Goal: Task Accomplishment & Management: Use online tool/utility

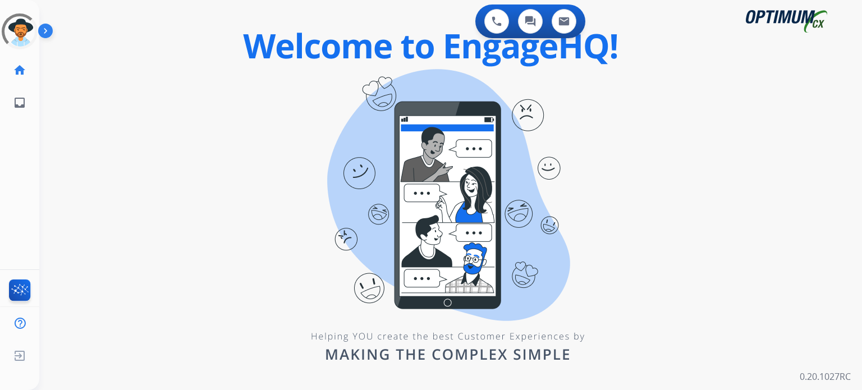
click at [310, 85] on div "swap_horiz Break voice bridge close_fullscreen Connect 3-Way Call merge_type Se…" at bounding box center [436, 67] width 795 height 54
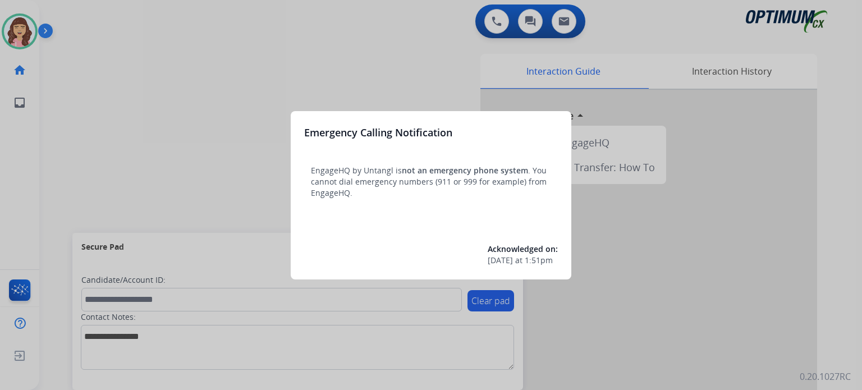
click at [330, 52] on div at bounding box center [431, 195] width 862 height 390
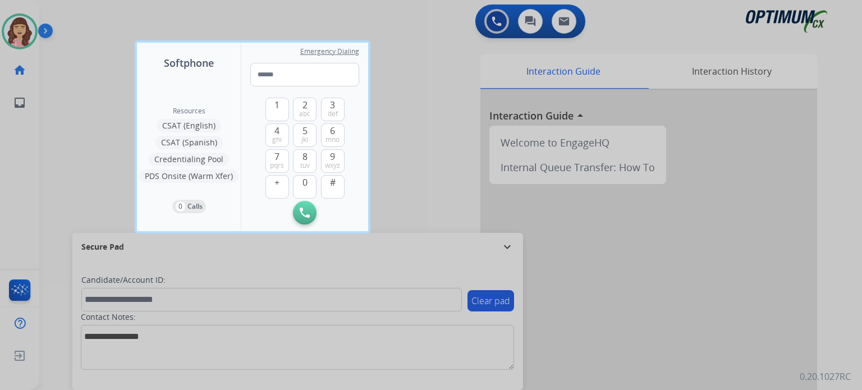
click at [398, 69] on div at bounding box center [431, 195] width 862 height 390
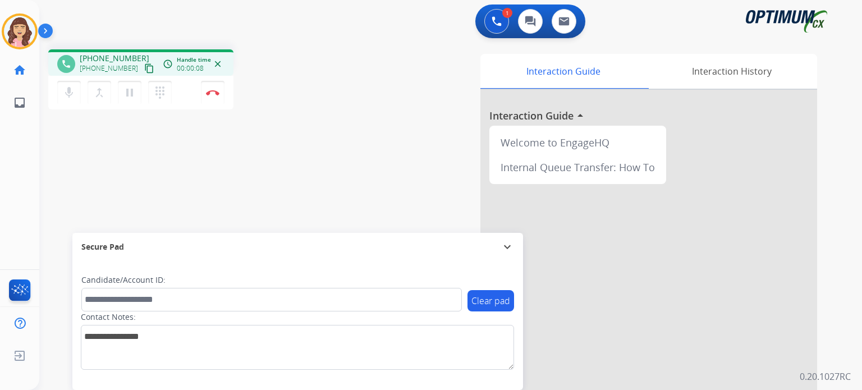
click at [144, 67] on mat-icon "content_copy" at bounding box center [149, 68] width 10 height 10
click at [213, 95] on img at bounding box center [212, 93] width 13 height 6
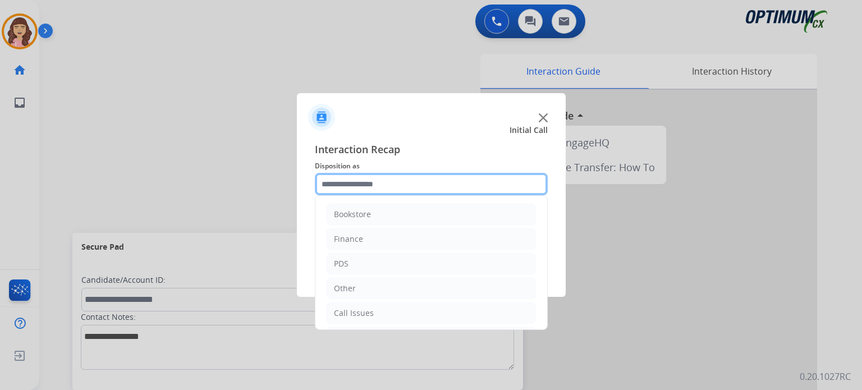
click at [380, 184] on input "text" at bounding box center [431, 184] width 233 height 22
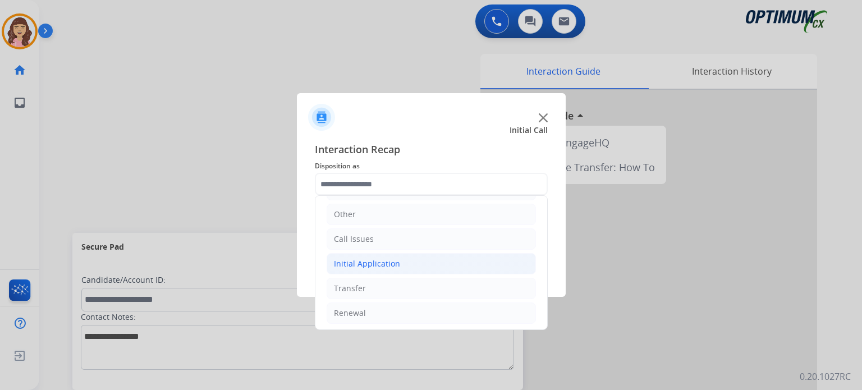
click at [388, 260] on div "Initial Application" at bounding box center [367, 263] width 66 height 11
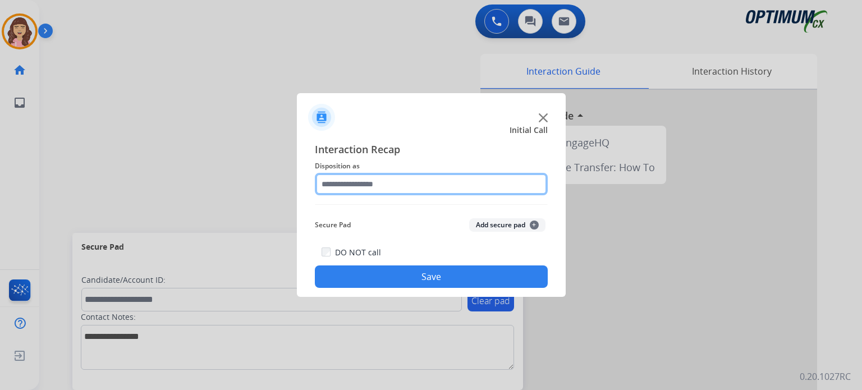
click at [418, 186] on input "text" at bounding box center [431, 184] width 233 height 22
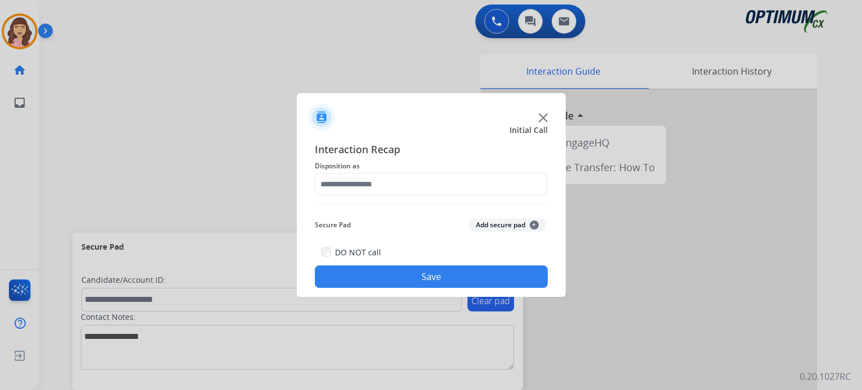
click at [203, 172] on div at bounding box center [431, 195] width 862 height 390
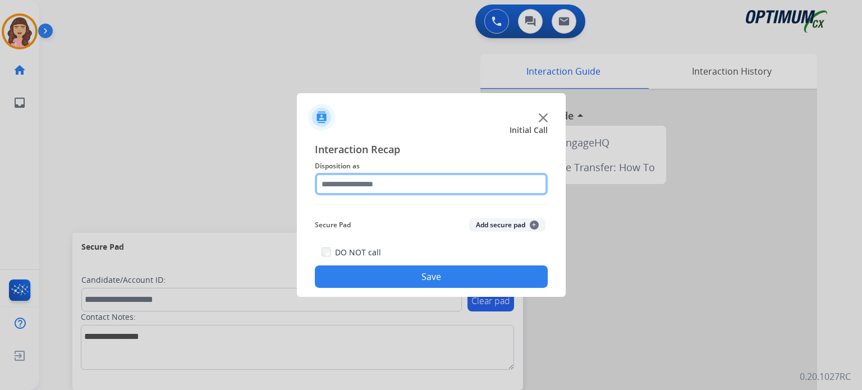
click at [388, 180] on input "text" at bounding box center [431, 184] width 233 height 22
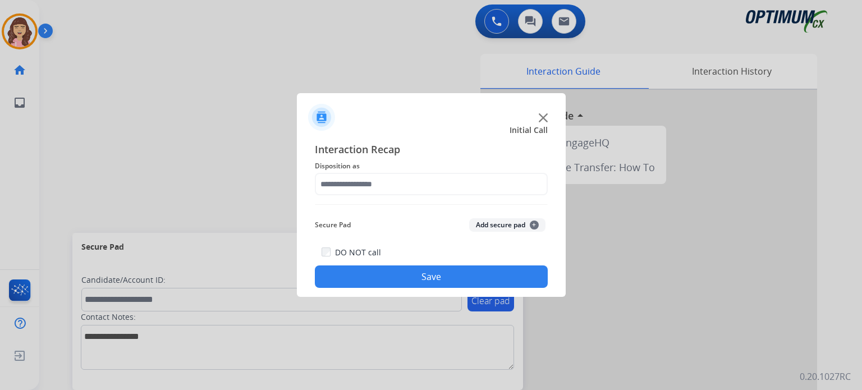
click at [236, 174] on div at bounding box center [431, 195] width 862 height 390
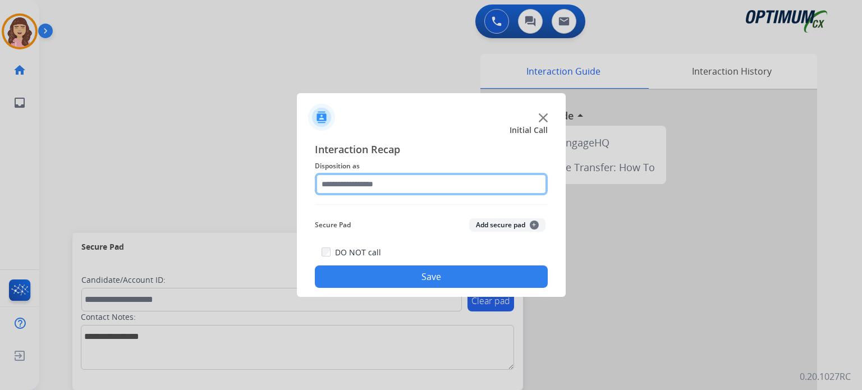
click at [348, 183] on input "text" at bounding box center [431, 184] width 233 height 22
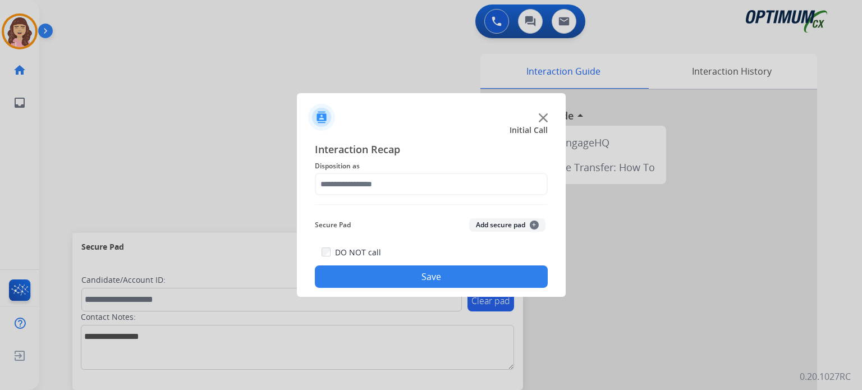
click at [545, 118] on img at bounding box center [543, 117] width 9 height 9
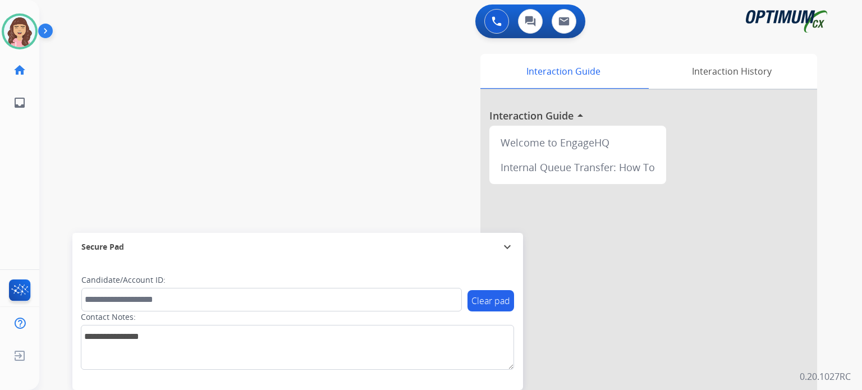
click at [278, 117] on div "swap_horiz Break voice bridge close_fullscreen Connect 3-Way Call merge_type Se…" at bounding box center [436, 274] width 795 height 468
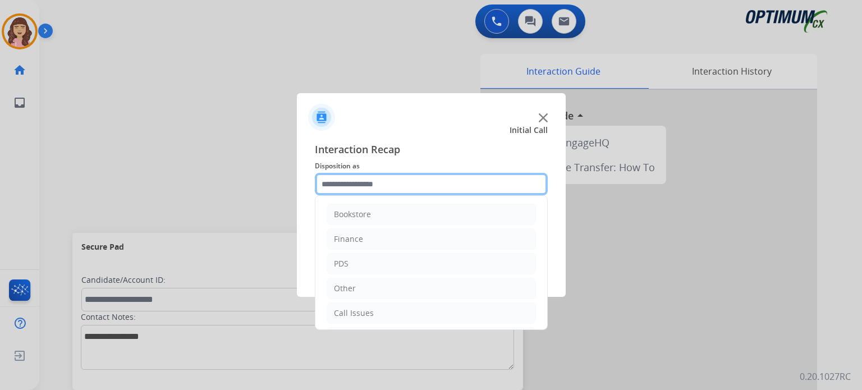
click at [384, 183] on input "text" at bounding box center [431, 184] width 233 height 22
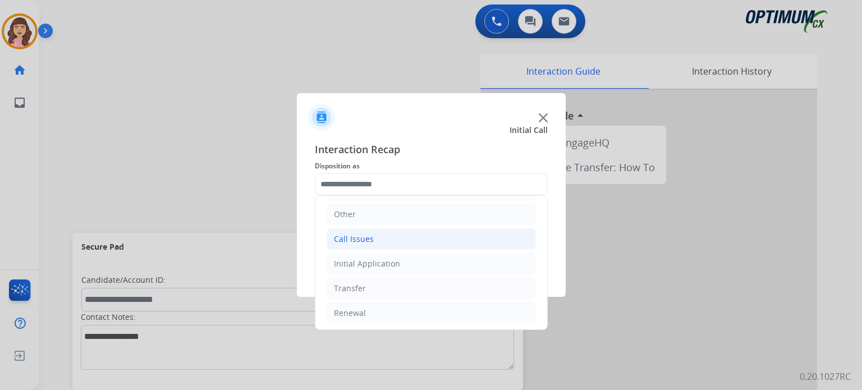
click at [397, 235] on li "Call Issues" at bounding box center [430, 238] width 209 height 21
click at [413, 314] on li "Dropped Call" at bounding box center [442, 312] width 187 height 21
type input "**********"
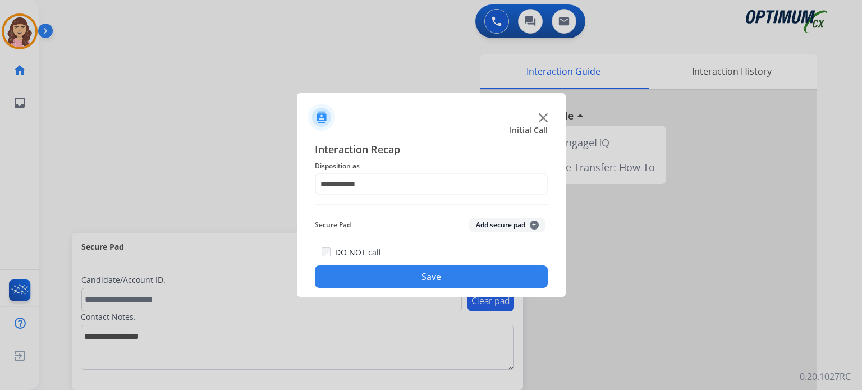
click at [431, 271] on button "Save" at bounding box center [431, 276] width 233 height 22
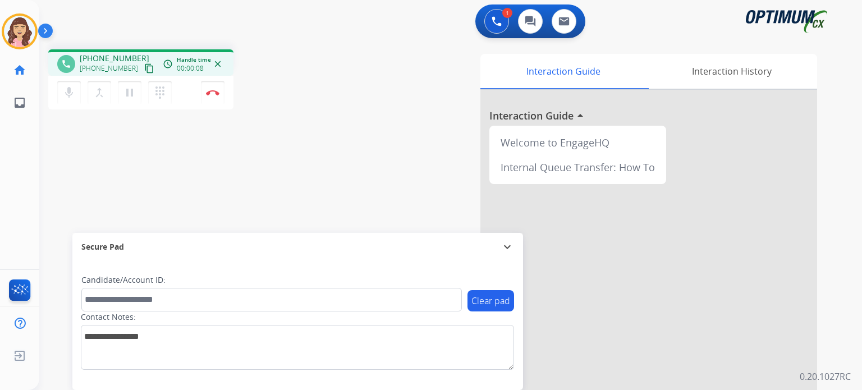
click at [144, 68] on mat-icon "content_copy" at bounding box center [149, 68] width 10 height 10
click at [70, 95] on mat-icon "mic" at bounding box center [68, 92] width 13 height 13
click at [70, 95] on mat-icon "mic_off" at bounding box center [68, 92] width 13 height 13
click at [68, 94] on mat-icon "mic" at bounding box center [68, 92] width 13 height 13
click at [68, 94] on mat-icon "mic_off" at bounding box center [68, 92] width 13 height 13
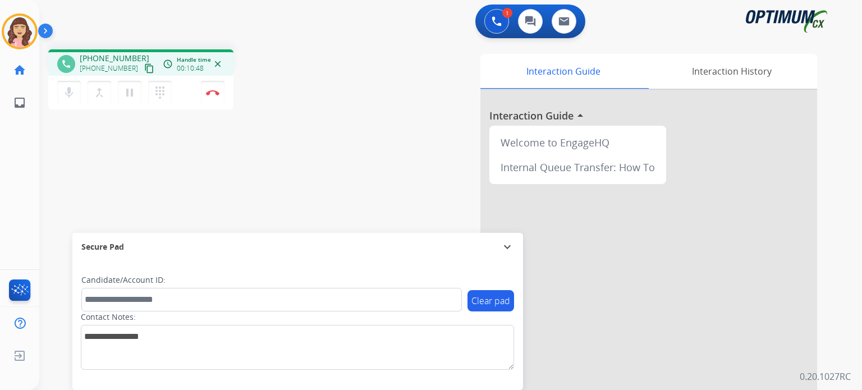
click at [330, 202] on div "phone +12673796310 +12673796310 content_copy access_time Call metrics Queue 00:…" at bounding box center [436, 274] width 795 height 468
click at [208, 154] on div "phone +12673796310 +12673796310 content_copy access_time Call metrics Queue 00:…" at bounding box center [436, 274] width 795 height 468
click at [213, 91] on img at bounding box center [212, 93] width 13 height 6
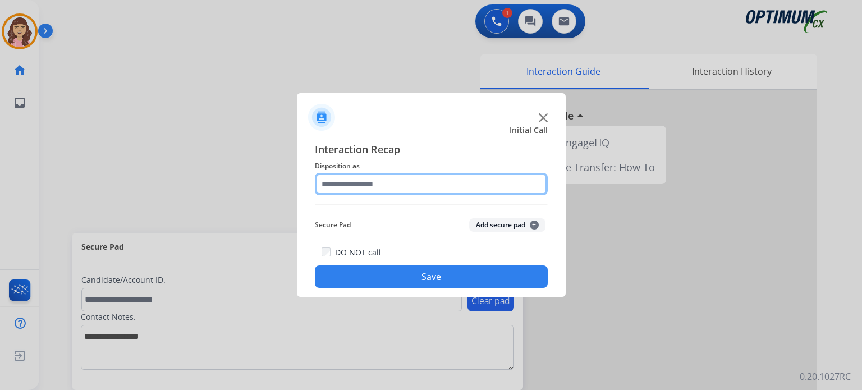
click at [395, 187] on input "text" at bounding box center [431, 184] width 233 height 22
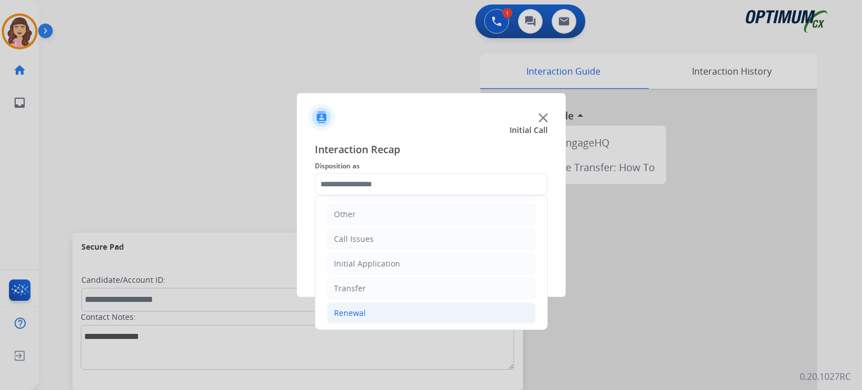
click at [355, 314] on div "Renewal" at bounding box center [350, 312] width 32 height 11
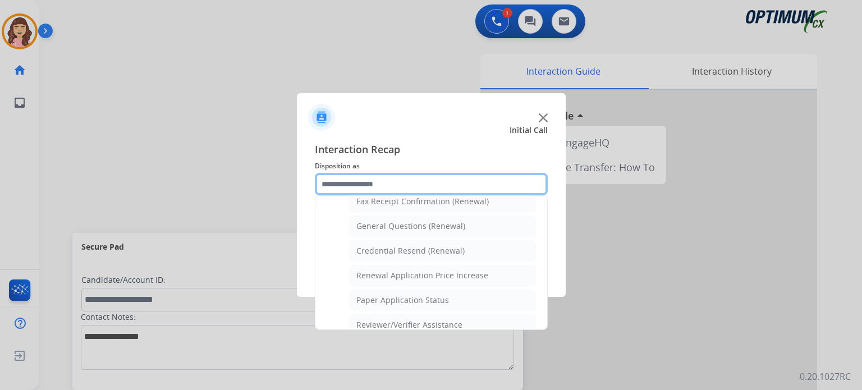
scroll to position [313, 0]
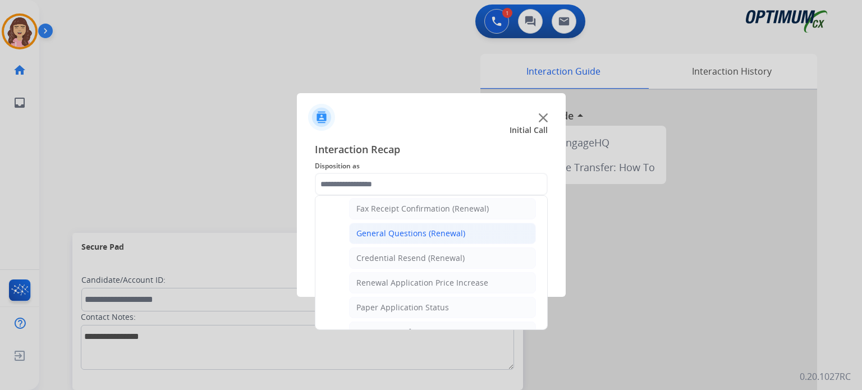
click at [435, 228] on div "General Questions (Renewal)" at bounding box center [410, 233] width 109 height 11
type input "**********"
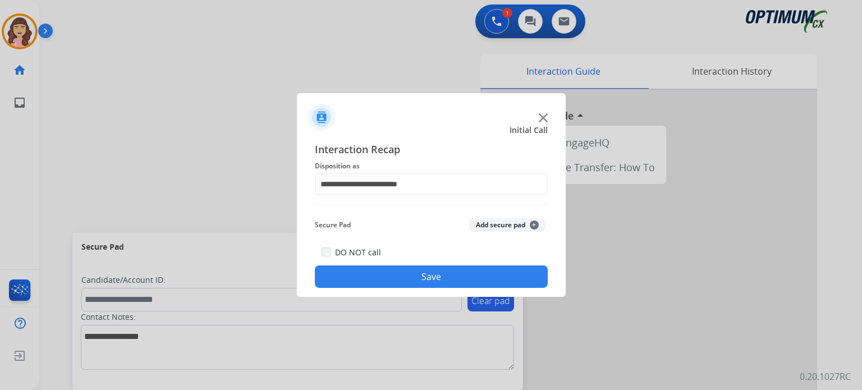
click at [427, 271] on button "Save" at bounding box center [431, 276] width 233 height 22
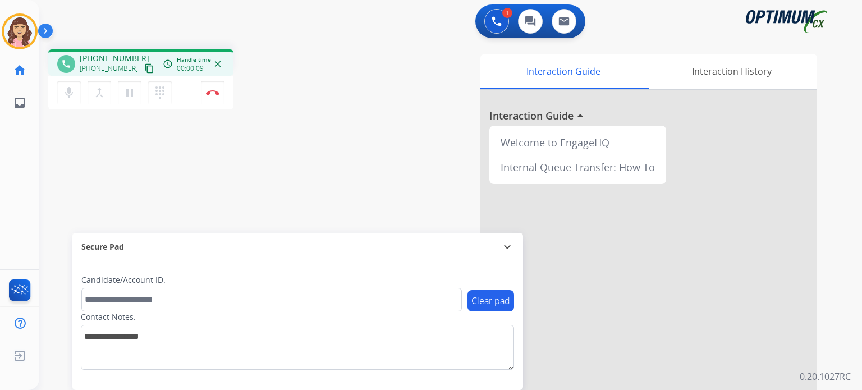
click at [144, 69] on mat-icon "content_copy" at bounding box center [149, 68] width 10 height 10
click at [74, 90] on mat-icon "mic" at bounding box center [68, 92] width 13 height 13
click at [74, 90] on mat-icon "mic_off" at bounding box center [68, 92] width 13 height 13
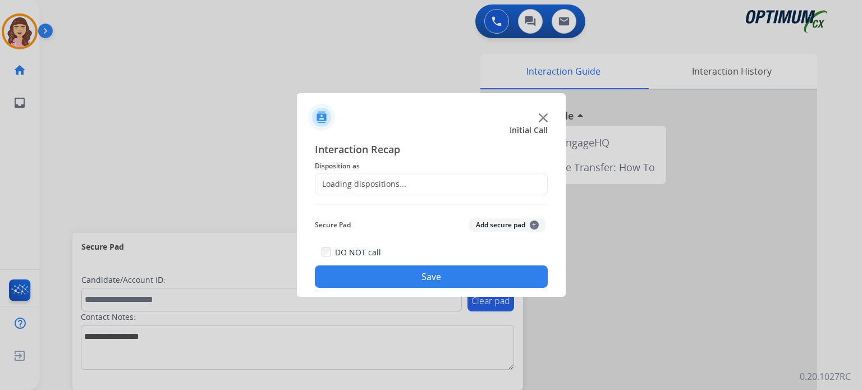
click at [215, 90] on div at bounding box center [431, 195] width 862 height 390
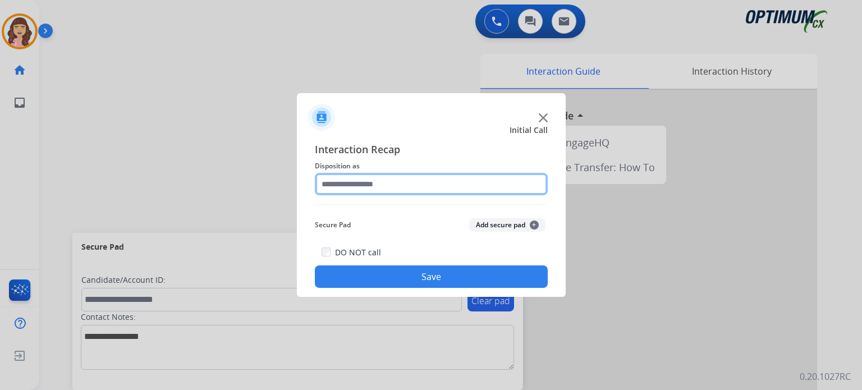
click at [422, 183] on input "text" at bounding box center [431, 184] width 233 height 22
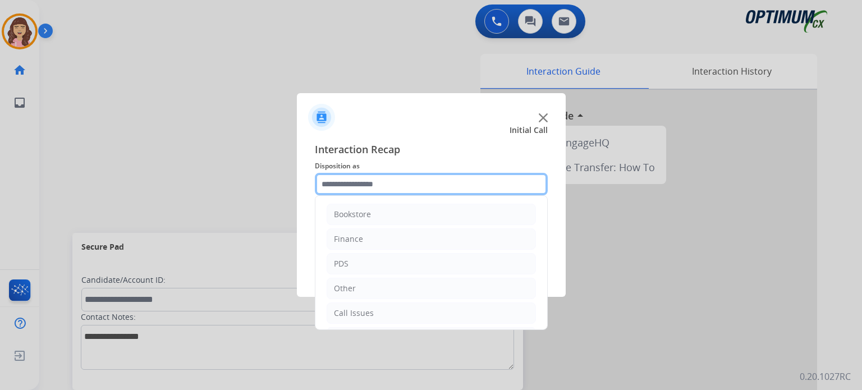
scroll to position [74, 0]
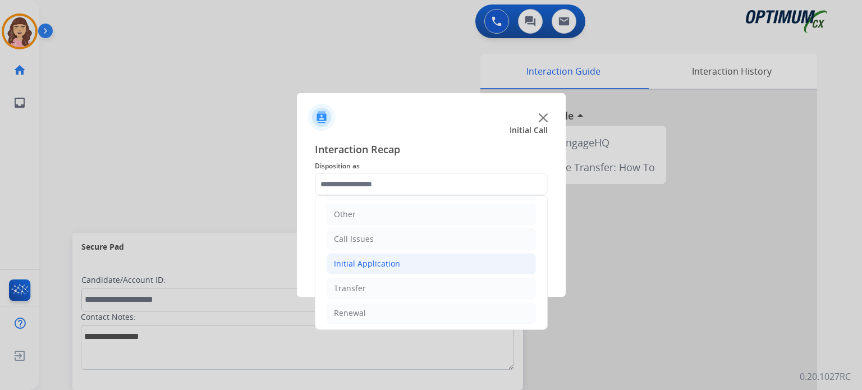
click at [391, 266] on div "Initial Application" at bounding box center [367, 263] width 66 height 11
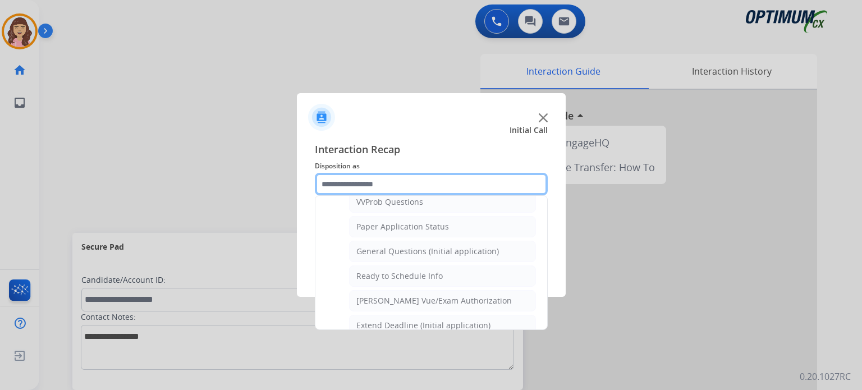
scroll to position [618, 0]
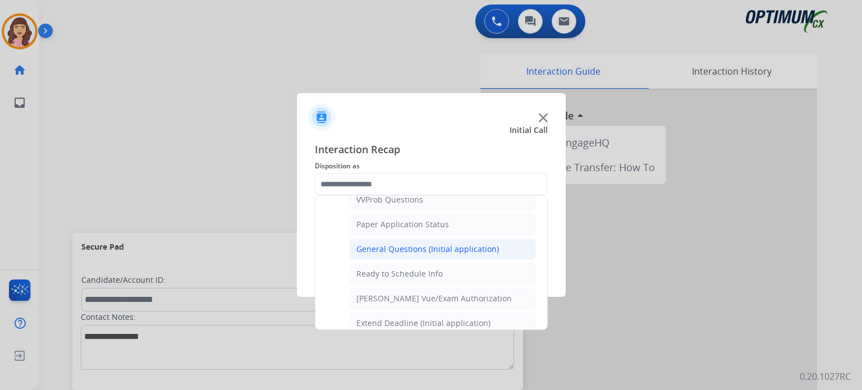
click at [445, 243] on div "General Questions (Initial application)" at bounding box center [427, 248] width 142 height 11
type input "**********"
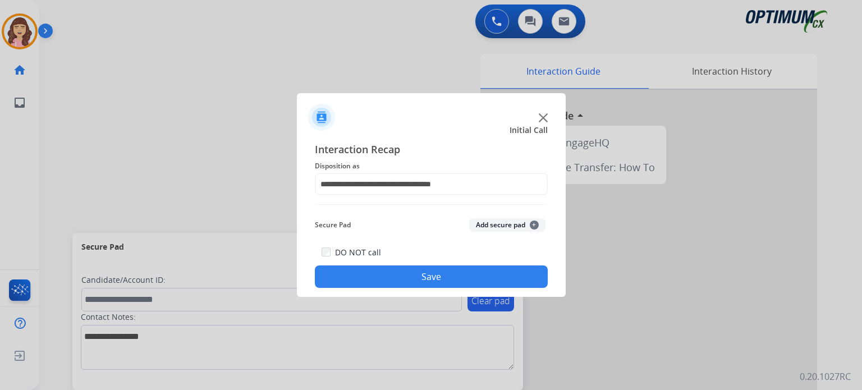
click at [427, 272] on button "Save" at bounding box center [431, 276] width 233 height 22
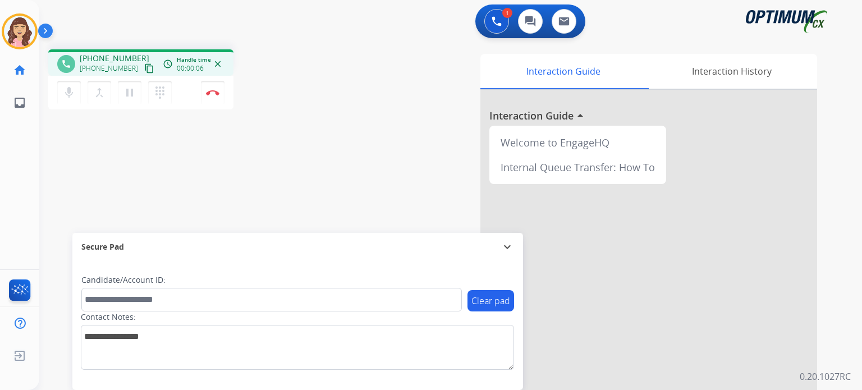
click at [144, 65] on mat-icon "content_copy" at bounding box center [149, 68] width 10 height 10
click at [280, 165] on div "phone +19174000477 +19174000477 content_copy access_time Call metrics Queue 00:…" at bounding box center [436, 274] width 795 height 468
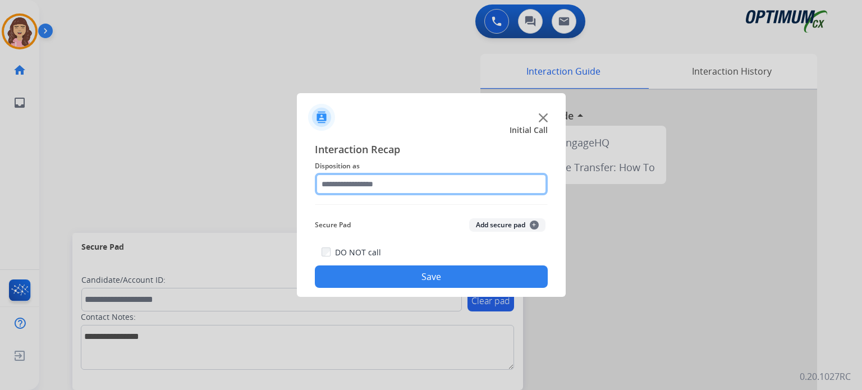
click at [381, 179] on input "text" at bounding box center [431, 184] width 233 height 22
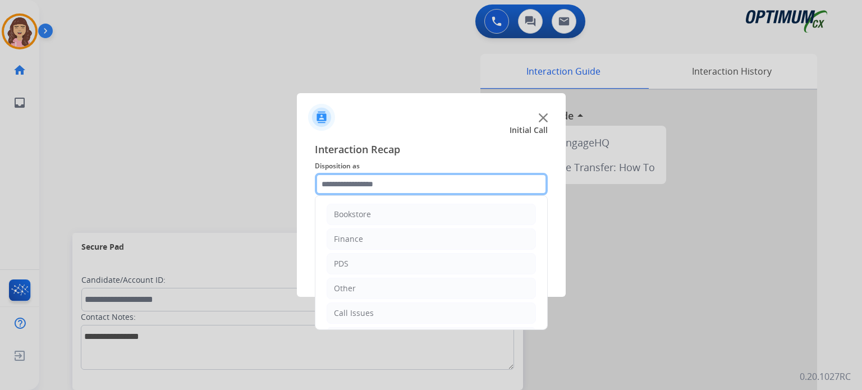
scroll to position [74, 0]
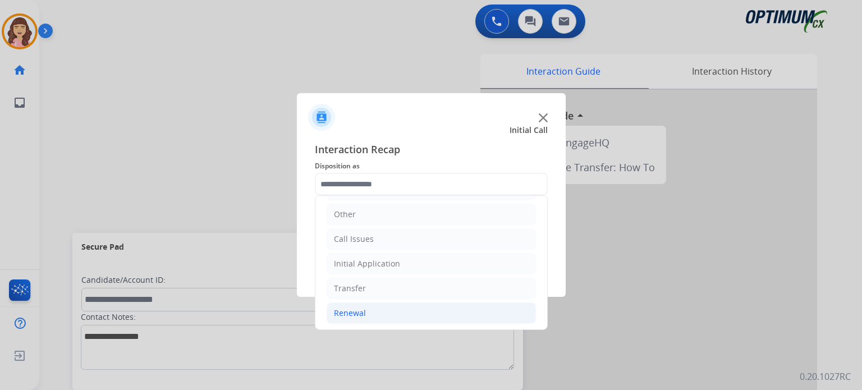
click at [359, 313] on div "Renewal" at bounding box center [350, 312] width 32 height 11
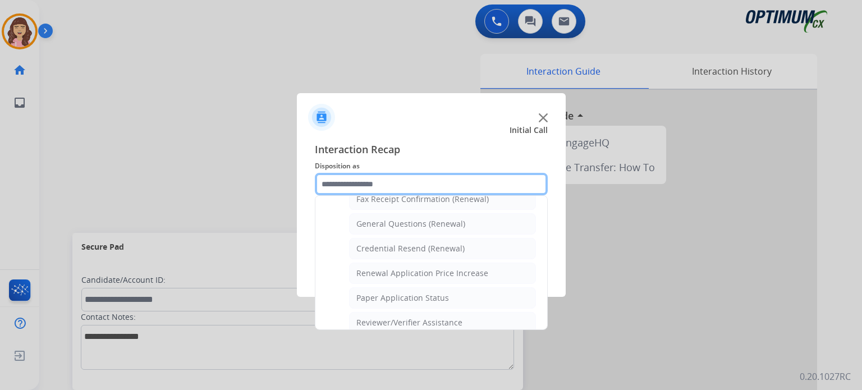
scroll to position [307, 0]
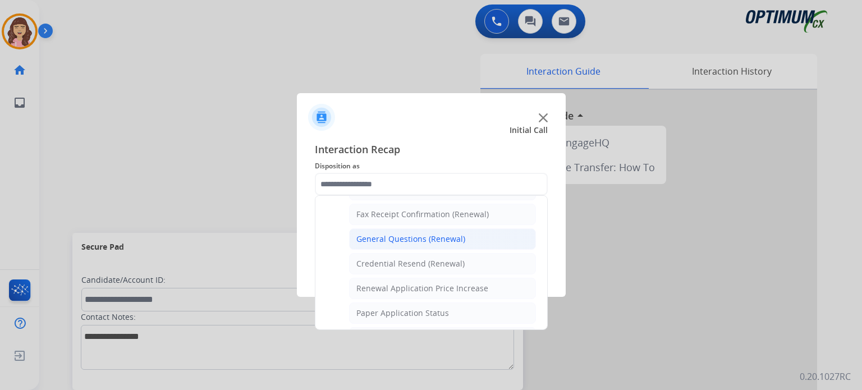
click at [424, 235] on div "General Questions (Renewal)" at bounding box center [410, 238] width 109 height 11
type input "**********"
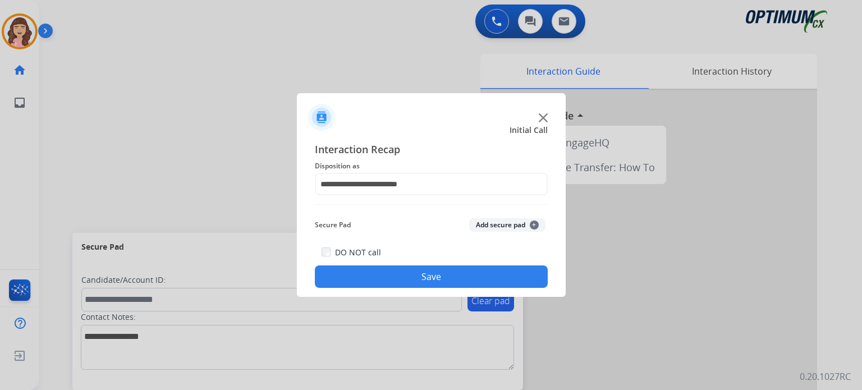
click at [429, 269] on button "Save" at bounding box center [431, 276] width 233 height 22
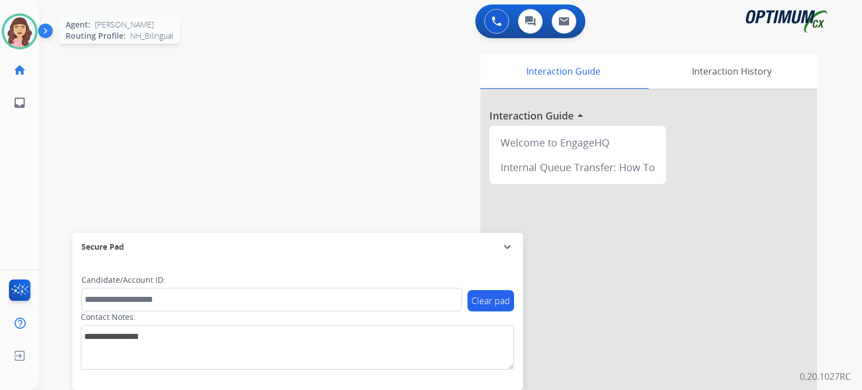
click at [18, 38] on img at bounding box center [19, 31] width 31 height 31
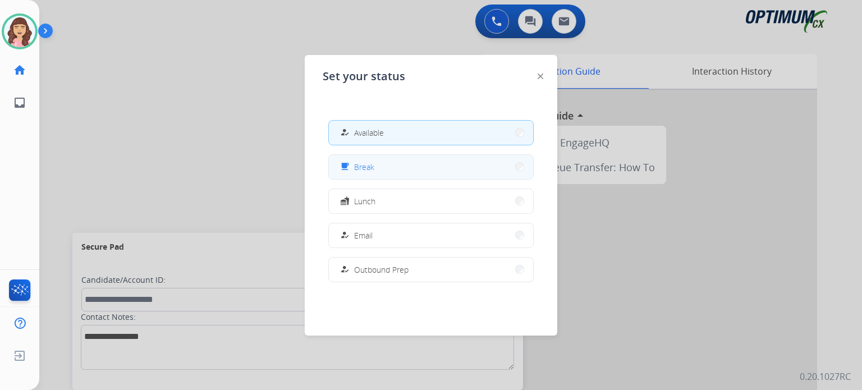
click at [349, 168] on div "free_breakfast" at bounding box center [346, 166] width 16 height 13
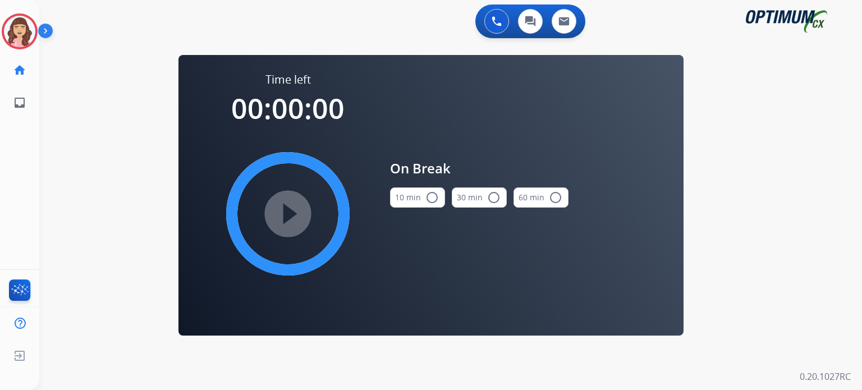
click at [424, 201] on button "10 min radio_button_unchecked" at bounding box center [417, 197] width 55 height 20
click at [286, 219] on mat-icon "play_circle_filled" at bounding box center [287, 213] width 13 height 13
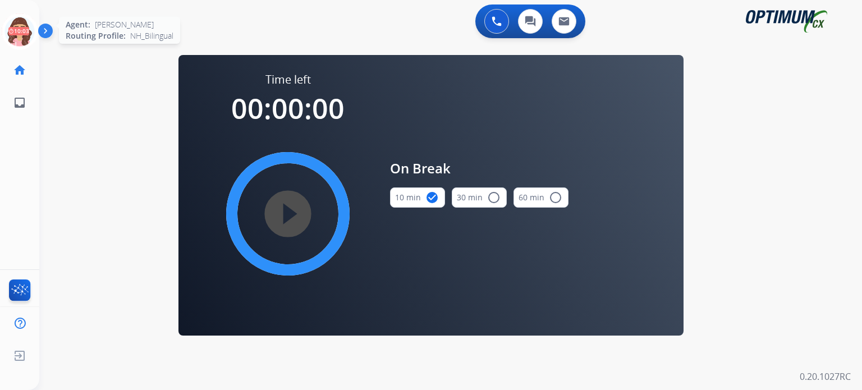
click at [26, 33] on icon at bounding box center [20, 31] width 36 height 36
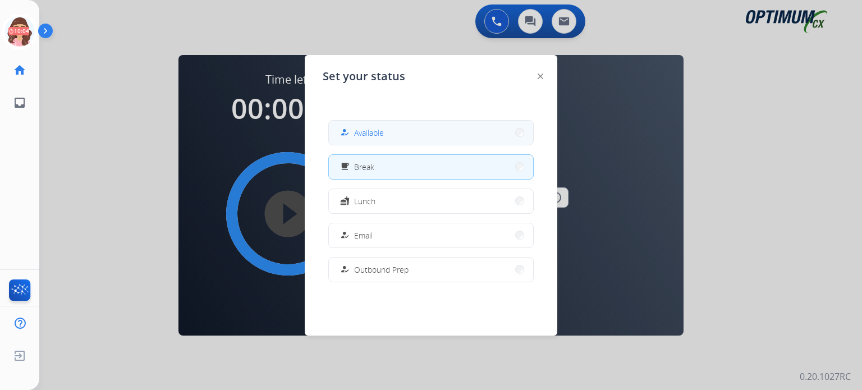
click at [387, 131] on button "how_to_reg Available" at bounding box center [431, 133] width 204 height 24
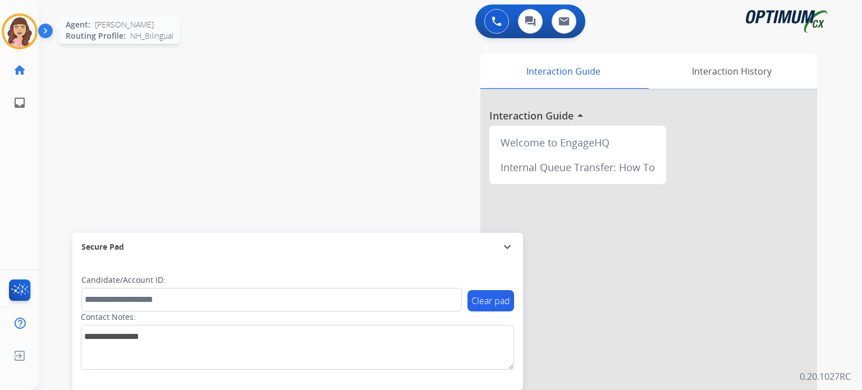
click at [17, 31] on img at bounding box center [19, 31] width 31 height 31
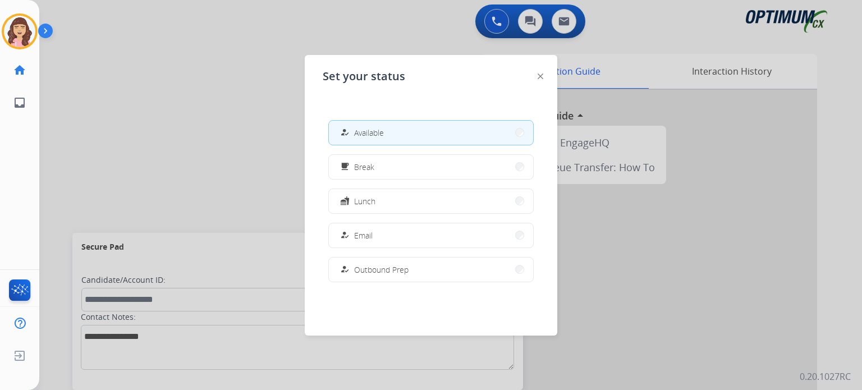
click at [206, 95] on div at bounding box center [431, 195] width 862 height 390
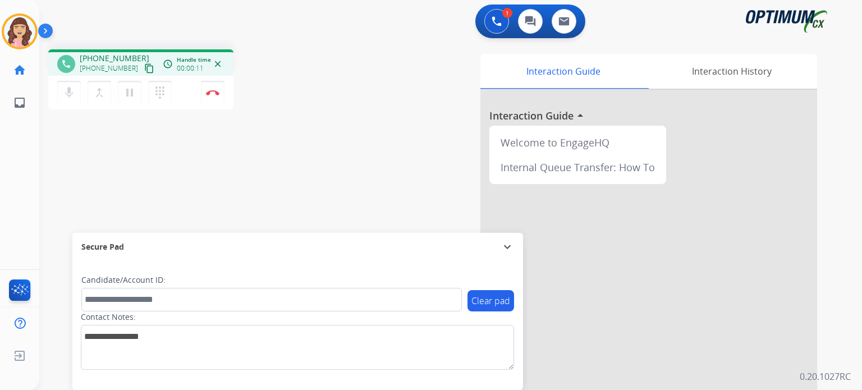
click at [144, 69] on mat-icon "content_copy" at bounding box center [149, 68] width 10 height 10
click at [214, 94] on img at bounding box center [212, 93] width 13 height 6
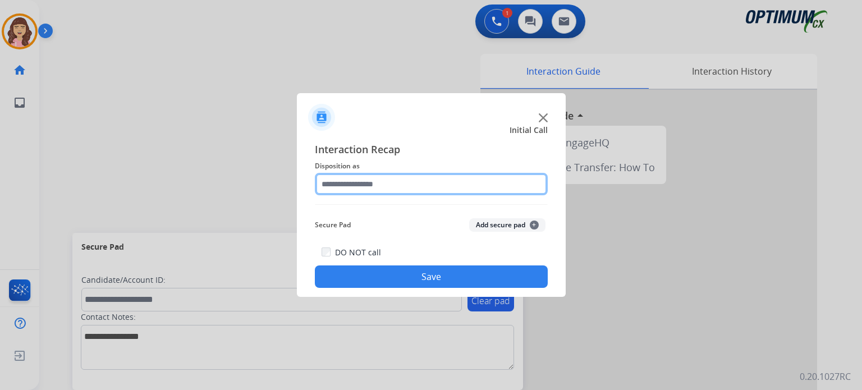
click at [394, 181] on input "text" at bounding box center [431, 184] width 233 height 22
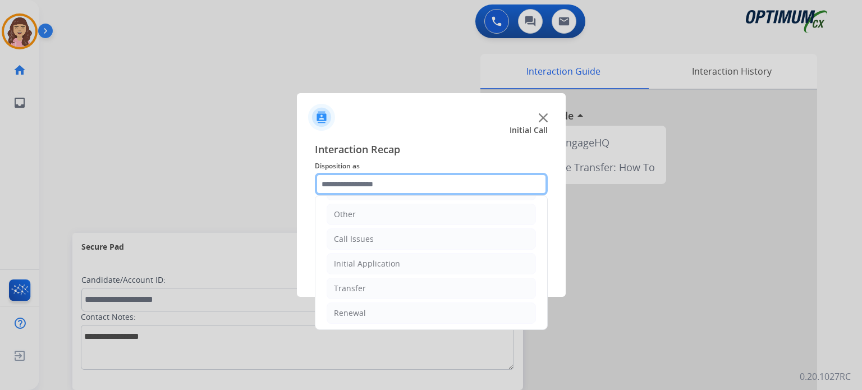
scroll to position [0, 0]
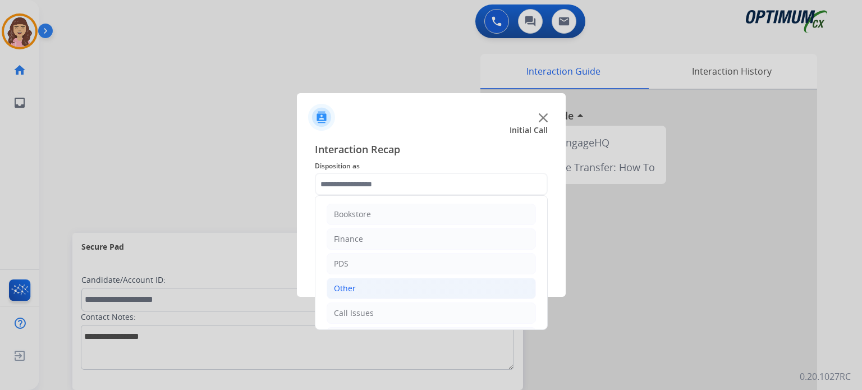
click at [391, 284] on li "Other" at bounding box center [430, 288] width 209 height 21
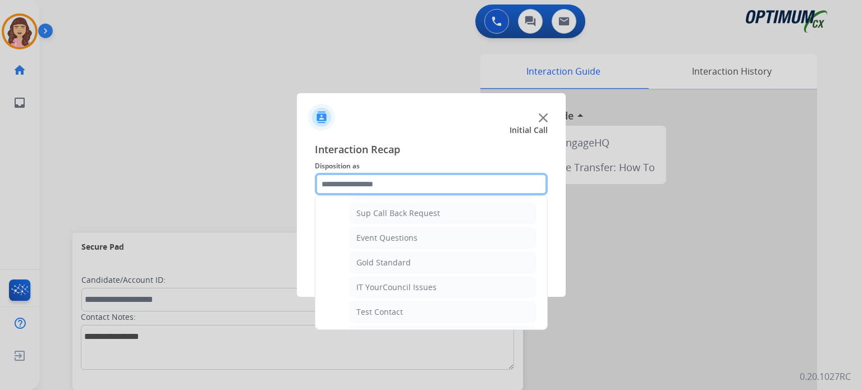
scroll to position [153, 0]
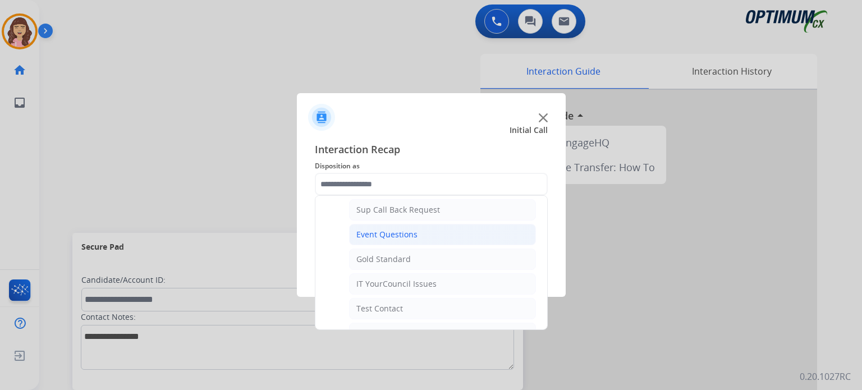
click at [422, 231] on li "Event Questions" at bounding box center [442, 234] width 187 height 21
type input "**********"
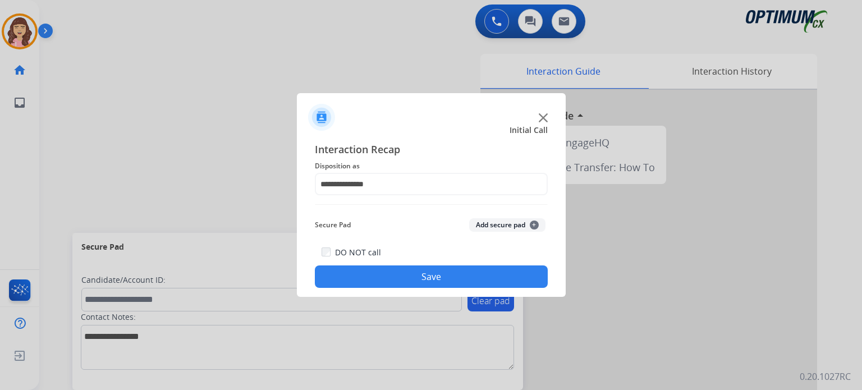
click at [420, 272] on button "Save" at bounding box center [431, 276] width 233 height 22
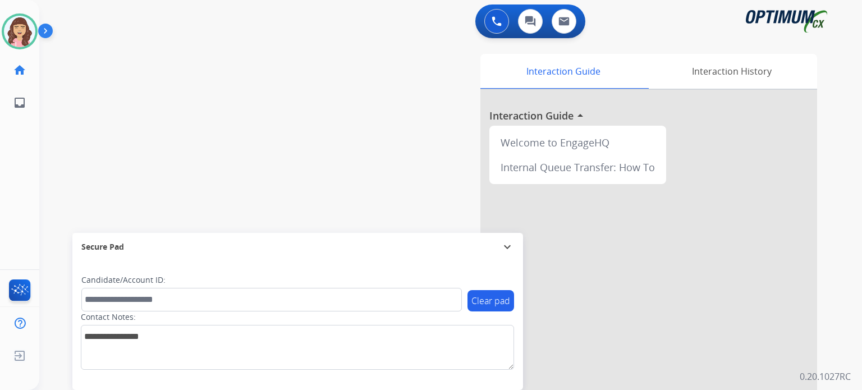
click at [145, 168] on div "swap_horiz Break voice bridge close_fullscreen Connect 3-Way Call merge_type Se…" at bounding box center [436, 274] width 795 height 468
click at [29, 30] on img at bounding box center [19, 31] width 31 height 31
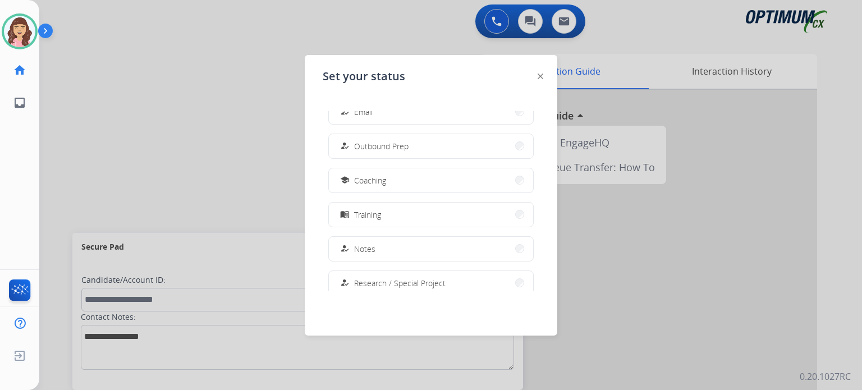
scroll to position [116, 0]
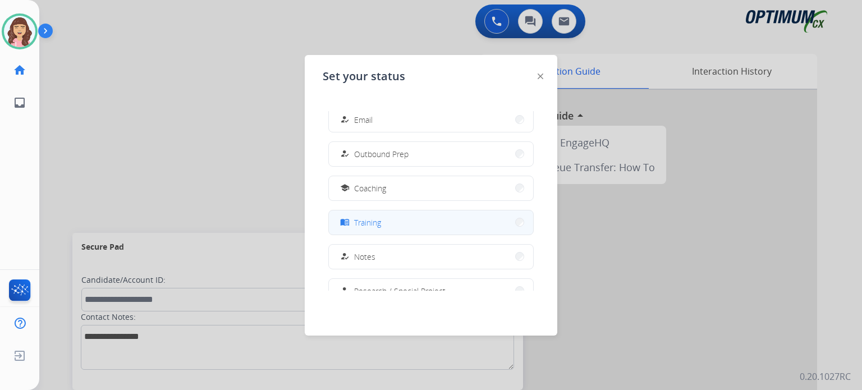
click at [395, 225] on button "menu_book Training" at bounding box center [431, 222] width 204 height 24
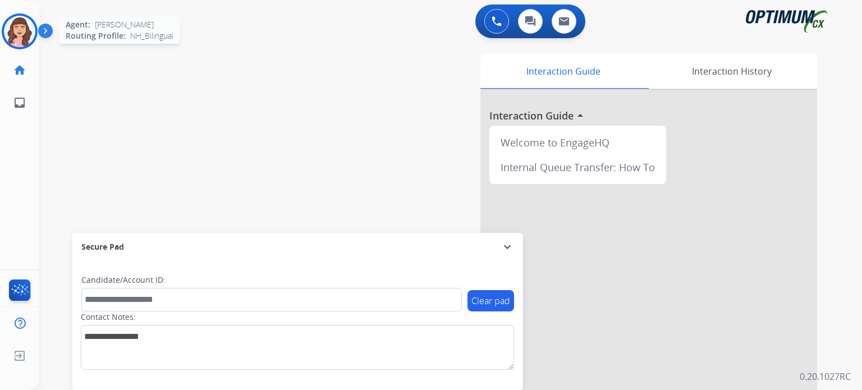
click at [20, 35] on img at bounding box center [19, 31] width 31 height 31
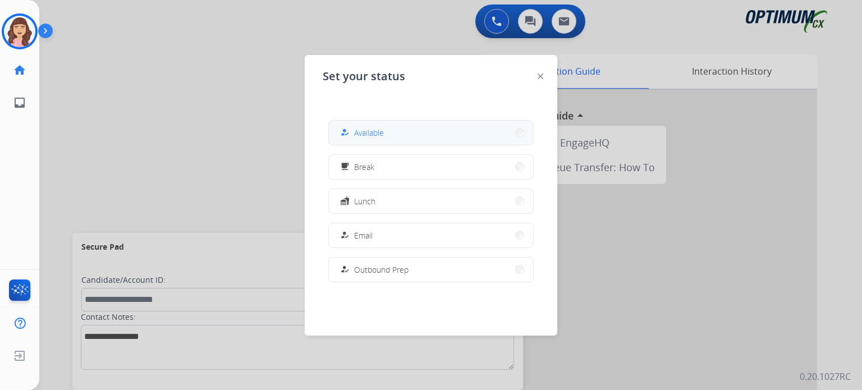
click at [373, 126] on div "how_to_reg Available" at bounding box center [361, 132] width 46 height 13
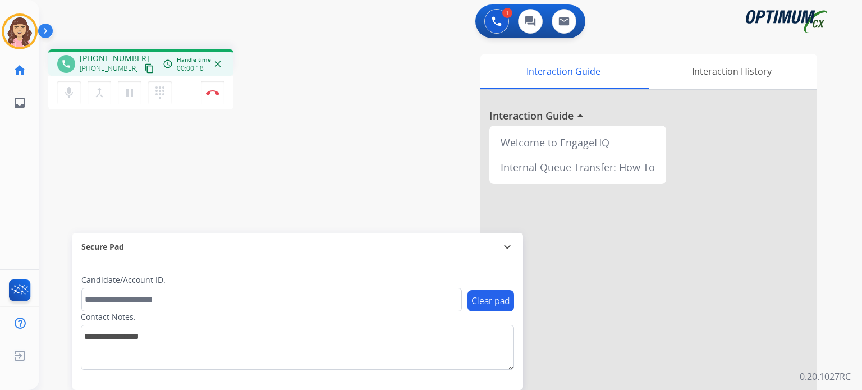
click at [144, 67] on mat-icon "content_copy" at bounding box center [149, 68] width 10 height 10
click at [213, 98] on button "Disconnect" at bounding box center [213, 93] width 24 height 24
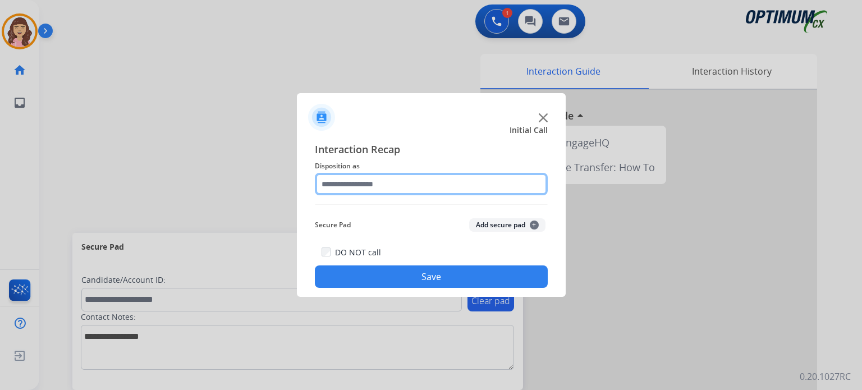
click at [390, 183] on input "text" at bounding box center [431, 184] width 233 height 22
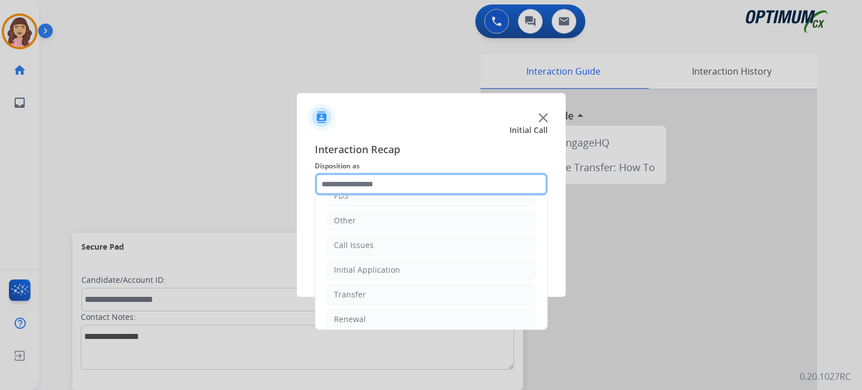
scroll to position [74, 0]
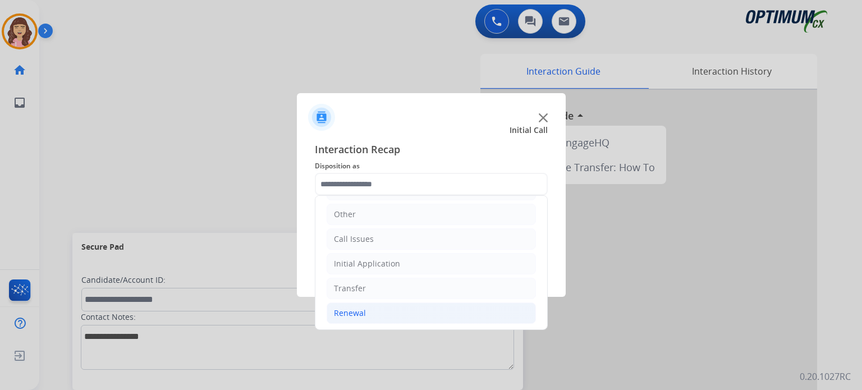
click at [369, 314] on li "Renewal" at bounding box center [430, 312] width 209 height 21
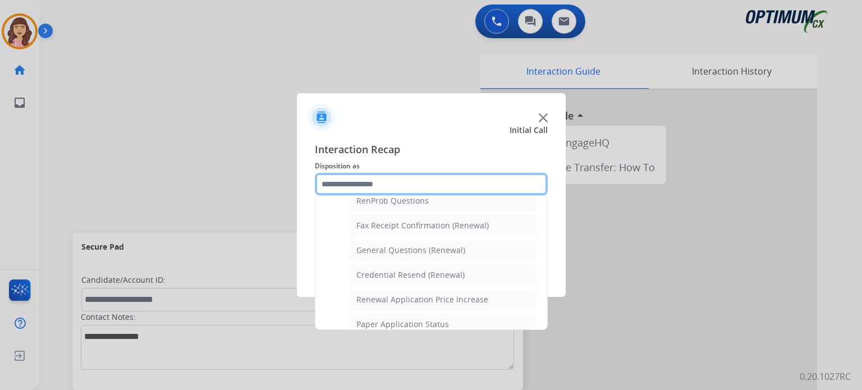
scroll to position [291, 0]
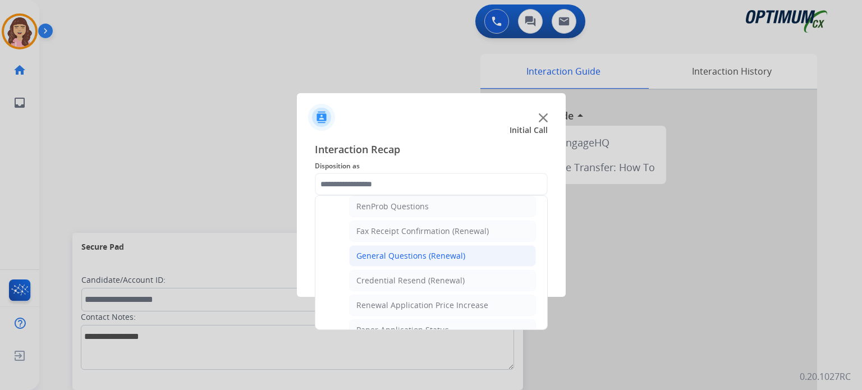
click at [435, 251] on div "General Questions (Renewal)" at bounding box center [410, 255] width 109 height 11
type input "**********"
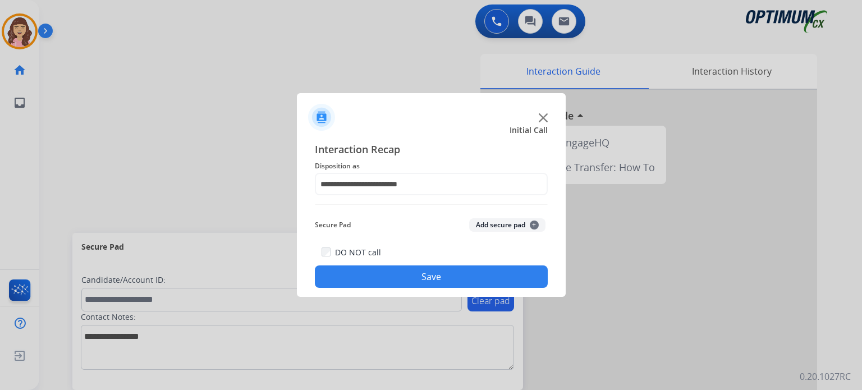
click at [415, 277] on button "Save" at bounding box center [431, 276] width 233 height 22
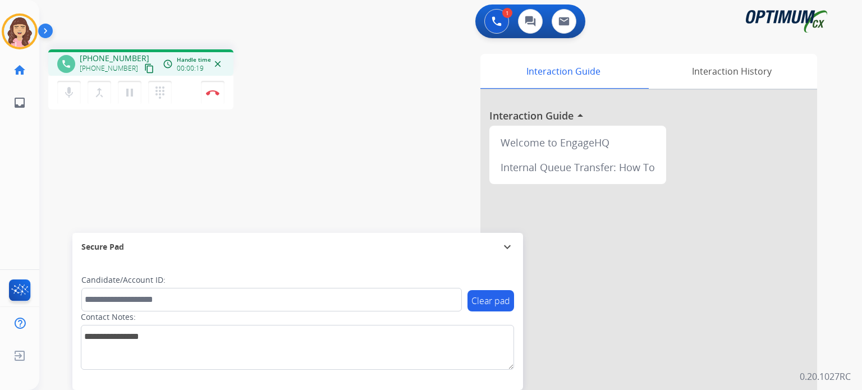
click at [144, 67] on mat-icon "content_copy" at bounding box center [149, 68] width 10 height 10
click at [306, 195] on div "phone +19858569780 +19858569780 content_copy access_time Call metrics Queue 00:…" at bounding box center [436, 274] width 795 height 468
click at [213, 94] on img at bounding box center [212, 93] width 13 height 6
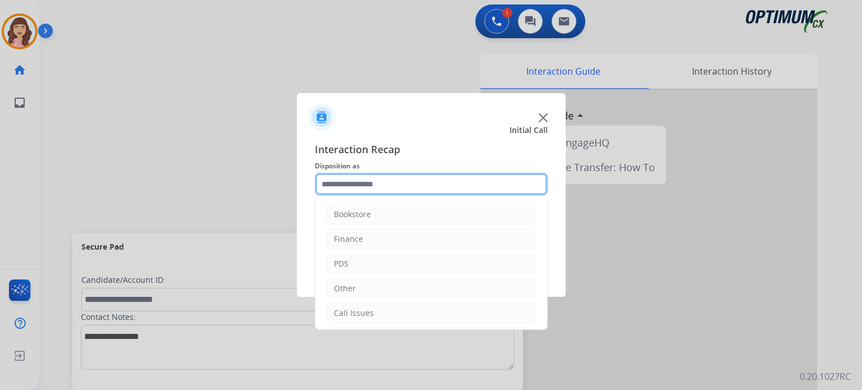
click at [393, 188] on input "text" at bounding box center [431, 184] width 233 height 22
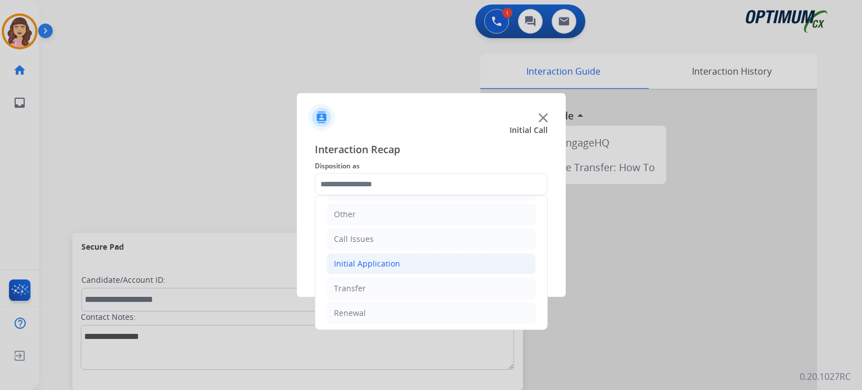
click at [372, 263] on div "Initial Application" at bounding box center [367, 263] width 66 height 11
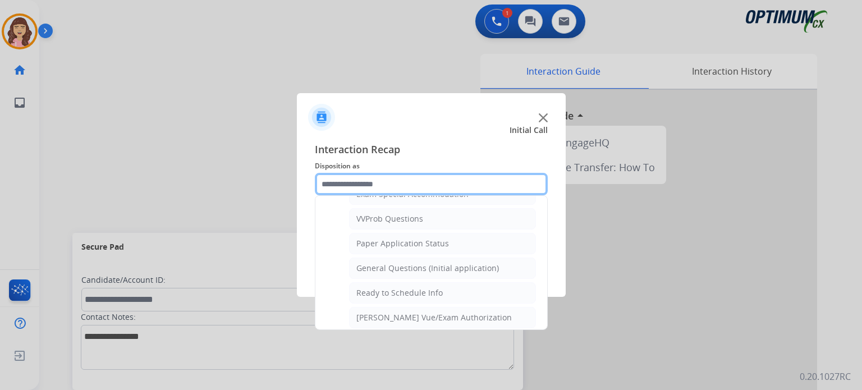
scroll to position [619, 0]
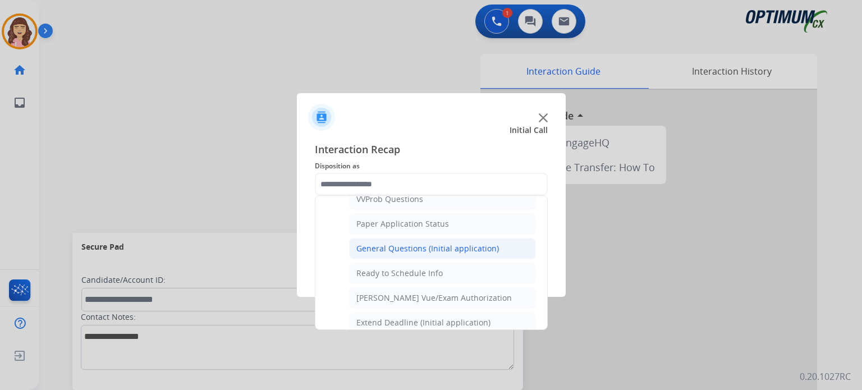
click at [421, 243] on div "General Questions (Initial application)" at bounding box center [427, 248] width 142 height 11
type input "**********"
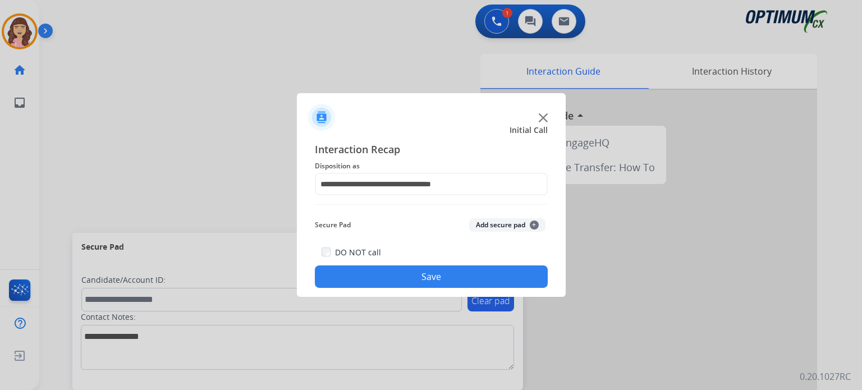
click at [420, 277] on button "Save" at bounding box center [431, 276] width 233 height 22
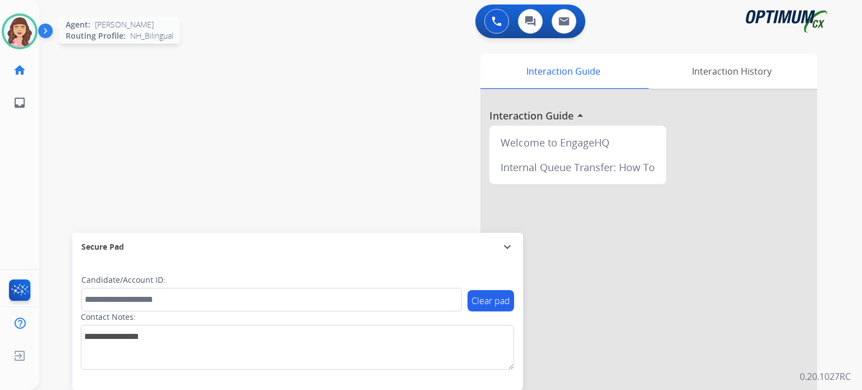
click at [5, 39] on div at bounding box center [20, 31] width 36 height 36
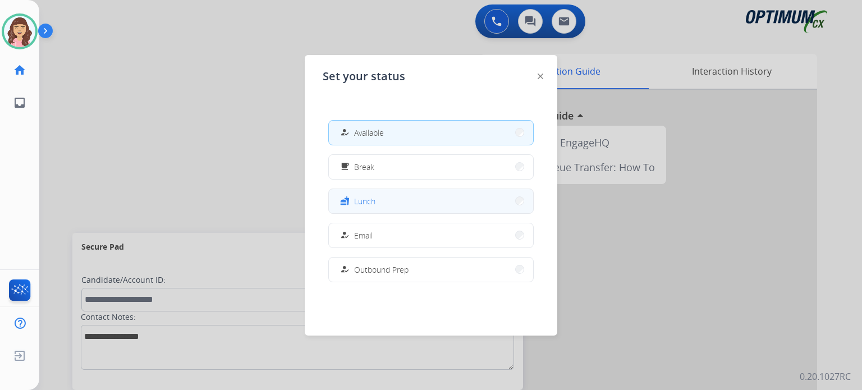
click at [384, 199] on button "fastfood Lunch" at bounding box center [431, 201] width 204 height 24
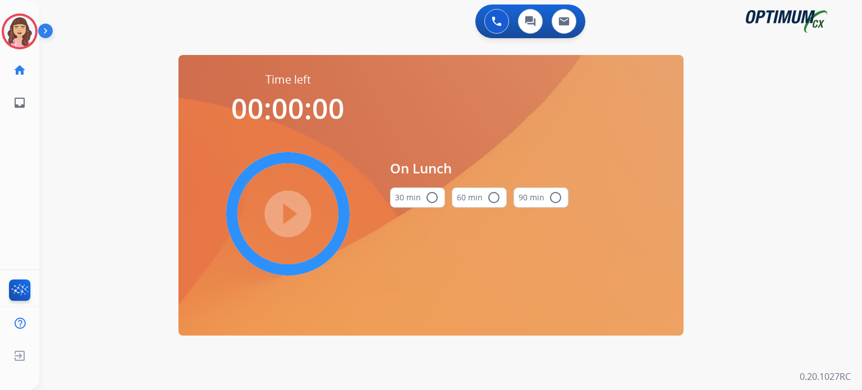
click at [427, 197] on mat-icon "radio_button_unchecked" at bounding box center [431, 197] width 13 height 13
click at [285, 215] on mat-icon "play_circle_filled" at bounding box center [287, 213] width 13 height 13
